Goal: Information Seeking & Learning: Compare options

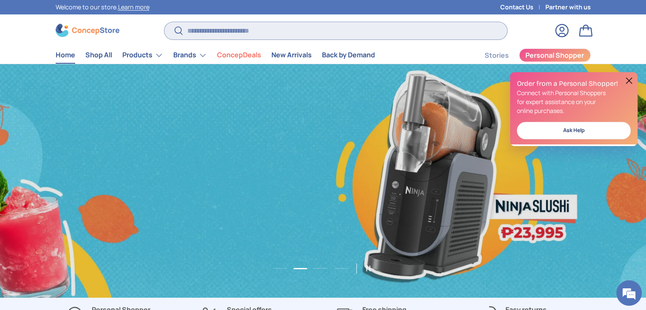
click at [213, 34] on input "Search" at bounding box center [335, 30] width 342 height 17
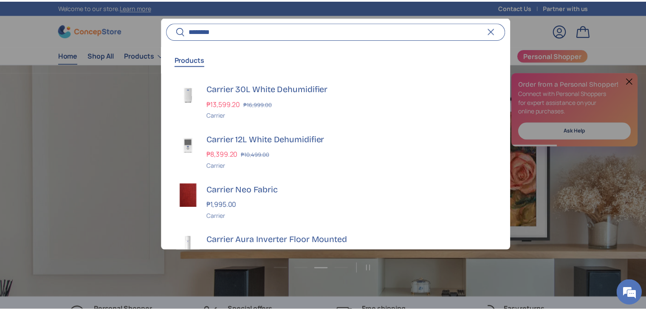
scroll to position [0, 1305]
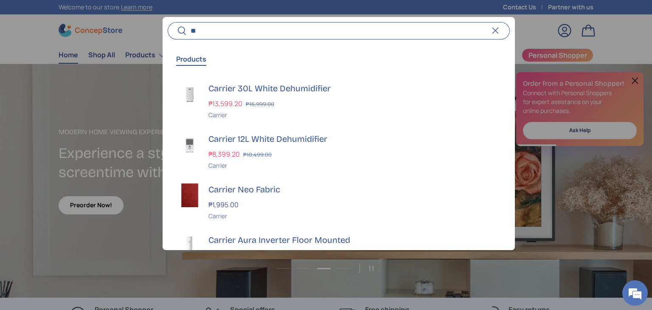
type input "*"
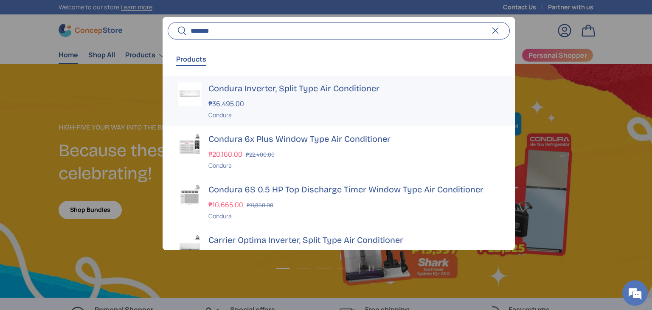
scroll to position [99, 0]
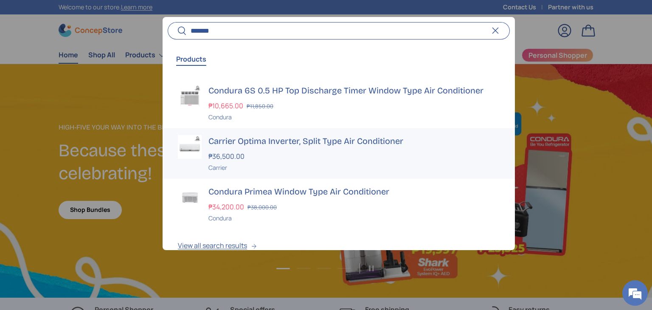
type input "*******"
click at [292, 141] on h3 "Carrier Optima Inverter, Split Type Air Conditioner" at bounding box center [354, 141] width 291 height 12
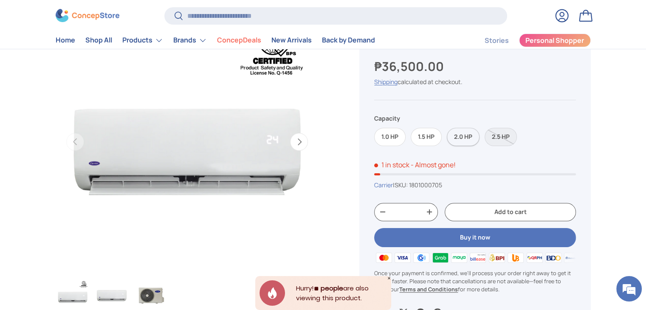
click at [467, 129] on label "2.0 HP" at bounding box center [463, 137] width 33 height 18
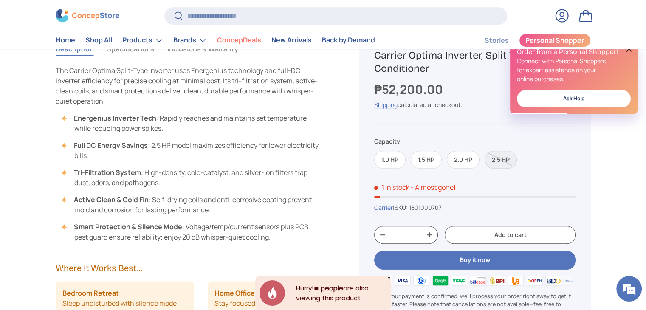
scroll to position [396, 0]
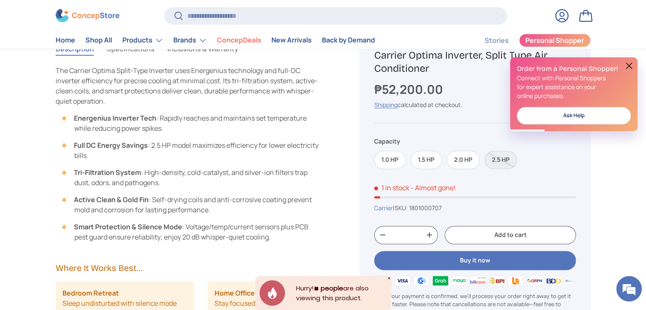
click at [626, 62] on button at bounding box center [629, 66] width 10 height 10
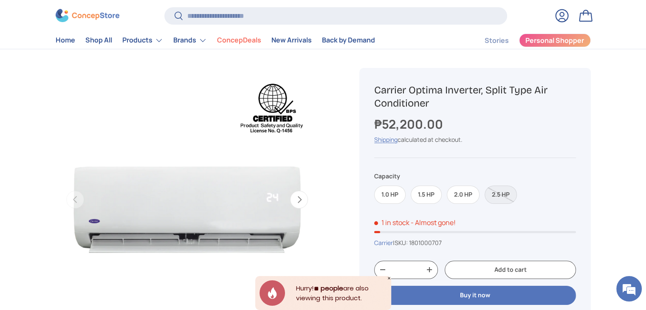
scroll to position [0, 0]
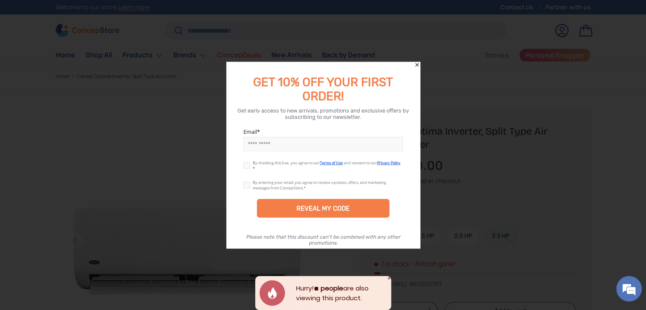
click at [417, 65] on icon "Close" at bounding box center [416, 64] width 3 height 3
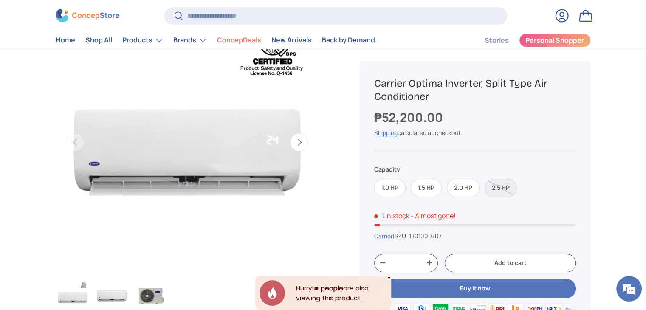
scroll to position [99, 0]
click at [502, 188] on label "2.5 HP" at bounding box center [501, 187] width 32 height 18
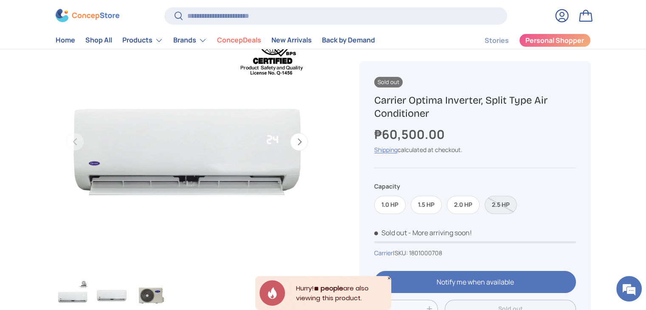
click at [500, 200] on label "2.5 HP" at bounding box center [501, 204] width 32 height 18
click at [462, 207] on label "2.0 HP" at bounding box center [463, 204] width 33 height 18
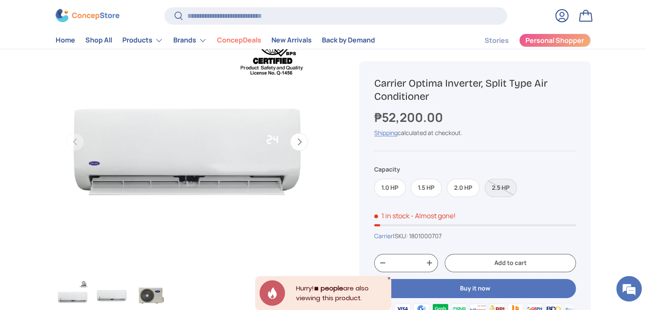
click at [505, 187] on label "2.5 HP" at bounding box center [501, 187] width 32 height 18
